Goal: Information Seeking & Learning: Understand process/instructions

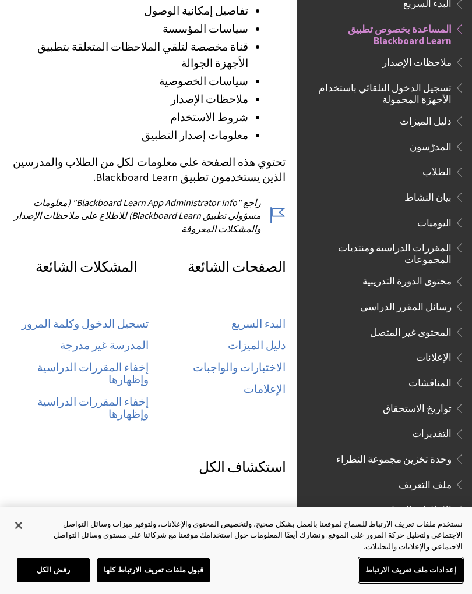
scroll to position [418, 0]
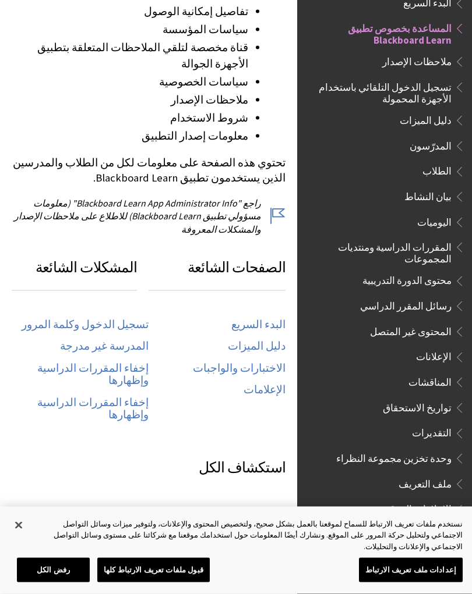
click at [78, 318] on link "تسجيل الدخول وكلمة المرور" at bounding box center [85, 324] width 127 height 13
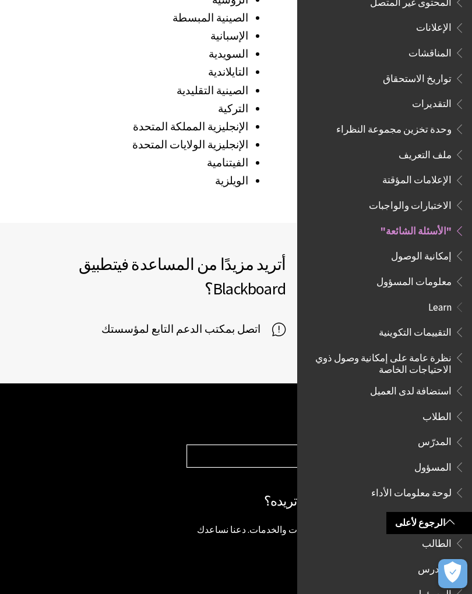
scroll to position [1882, 0]
click at [433, 407] on span "الطلاب" at bounding box center [436, 415] width 29 height 16
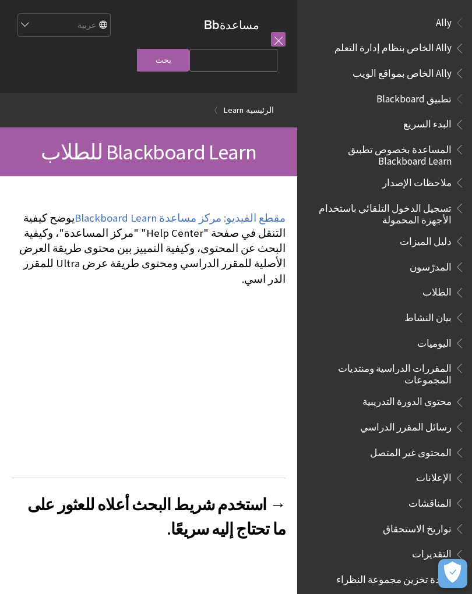
scroll to position [701, 0]
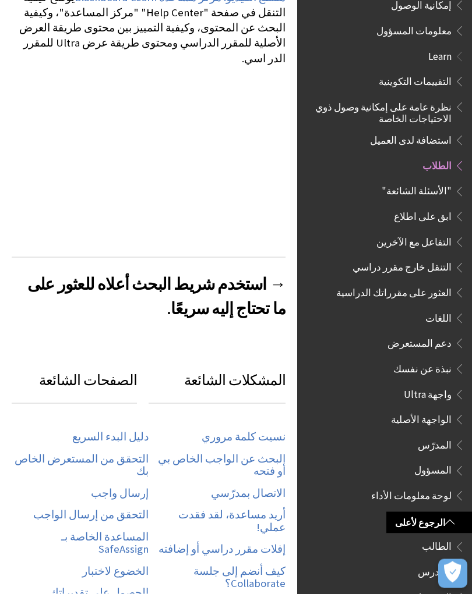
click at [454, 22] on span "Book outline for Blackboard App Help" at bounding box center [457, 29] width 12 height 15
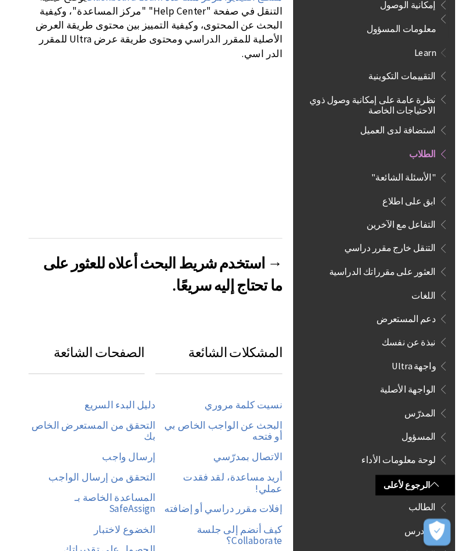
scroll to position [0, 0]
